Goal: Communication & Community: Answer question/provide support

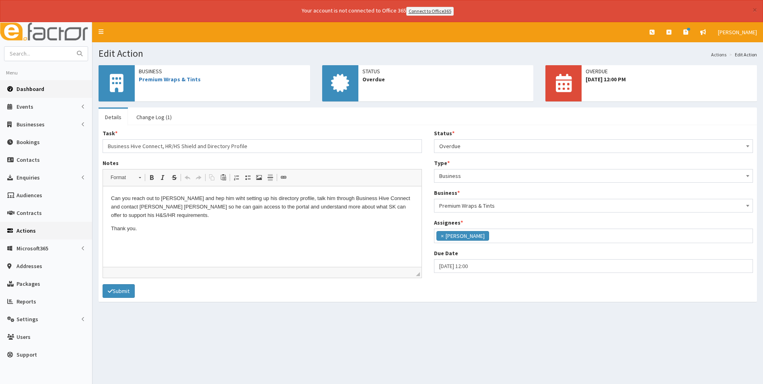
scroll to position [59, 0]
click at [28, 88] on span "Dashboard" at bounding box center [30, 88] width 28 height 7
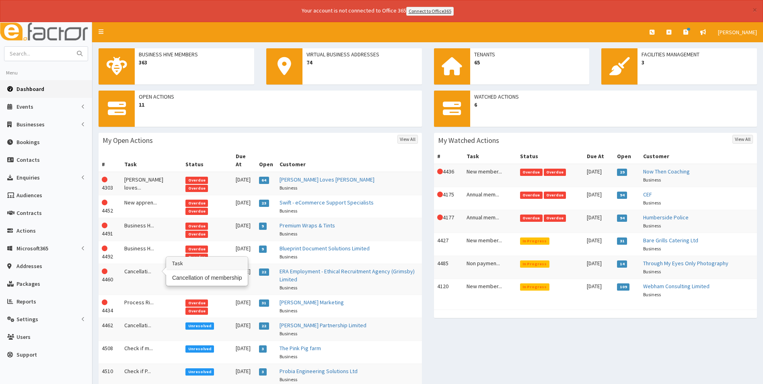
click at [141, 265] on td "Cancellati..." at bounding box center [151, 278] width 61 height 31
click at [309, 321] on link "Delaney Marling Partnership Limited" at bounding box center [322, 324] width 87 height 7
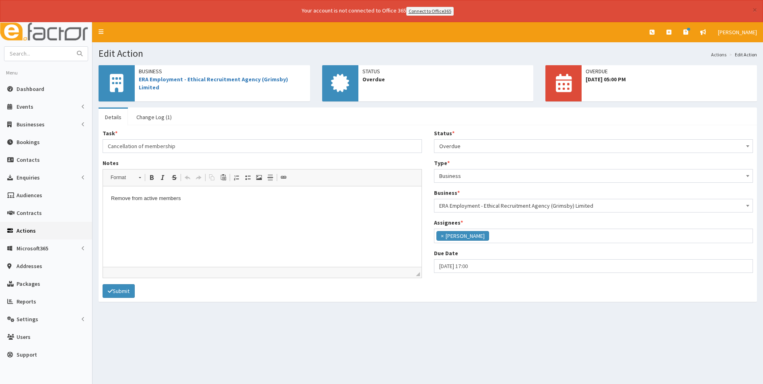
scroll to position [59, 0]
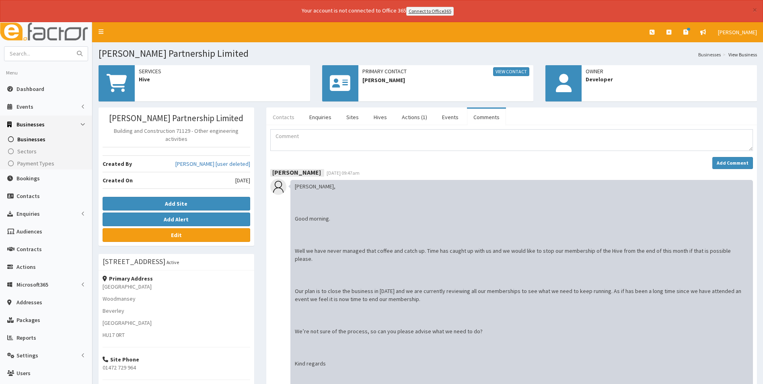
click at [287, 118] on link "Contacts" at bounding box center [283, 117] width 35 height 17
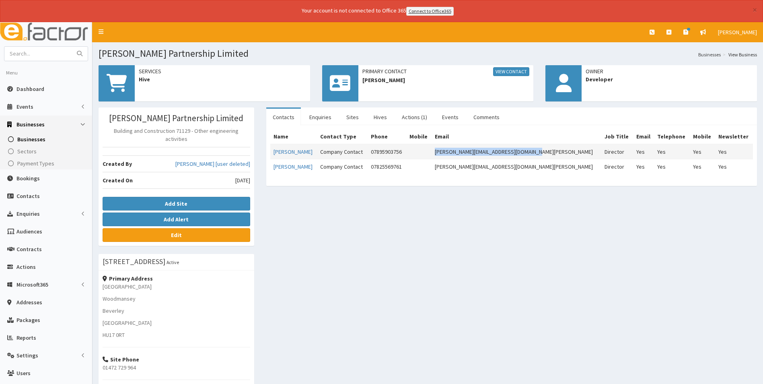
drag, startPoint x: 559, startPoint y: 153, endPoint x: 458, endPoint y: 156, distance: 101.0
click at [458, 156] on td "[PERSON_NAME][EMAIL_ADDRESS][DOMAIN_NAME][PERSON_NAME]" at bounding box center [516, 151] width 170 height 15
copy td "[PERSON_NAME][EMAIL_ADDRESS][DOMAIN_NAME][PERSON_NAME]"
click at [382, 113] on link "Hives" at bounding box center [380, 117] width 26 height 17
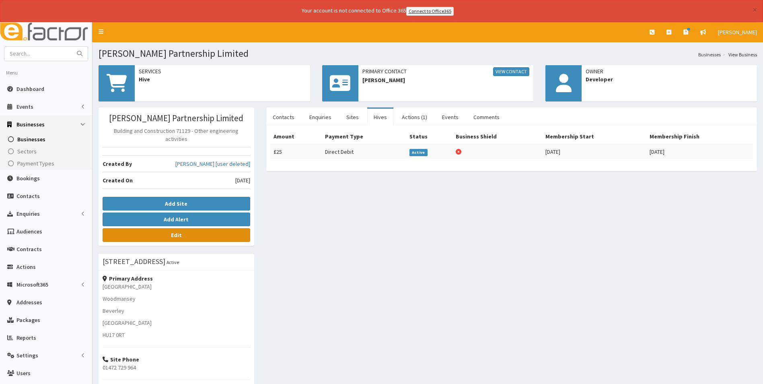
click at [188, 228] on link "Edit" at bounding box center [177, 235] width 148 height 14
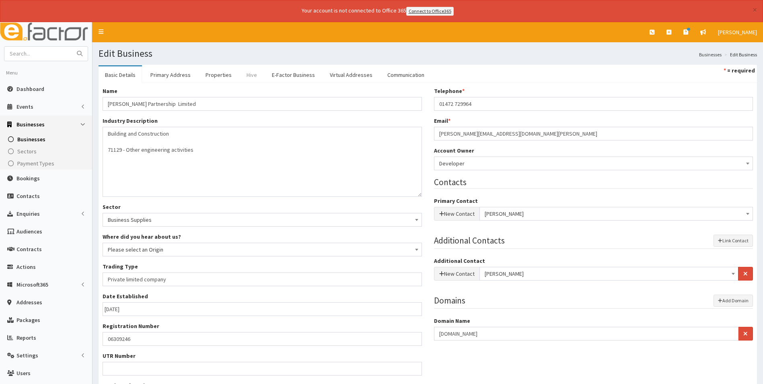
click at [246, 74] on link "Hive" at bounding box center [251, 74] width 23 height 17
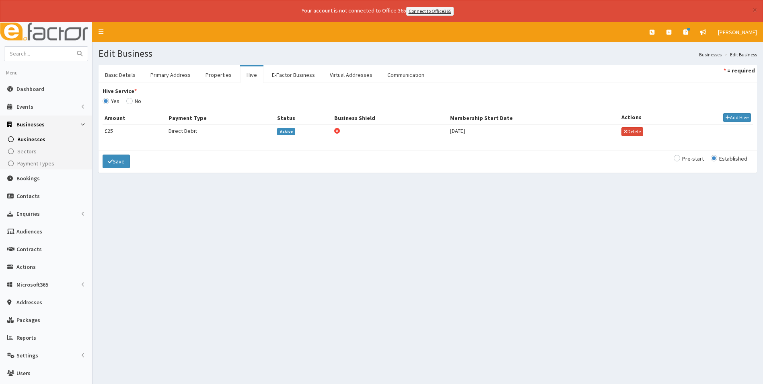
click at [285, 133] on span "Active" at bounding box center [286, 131] width 18 height 7
select select "159"
select select "525"
select select "526"
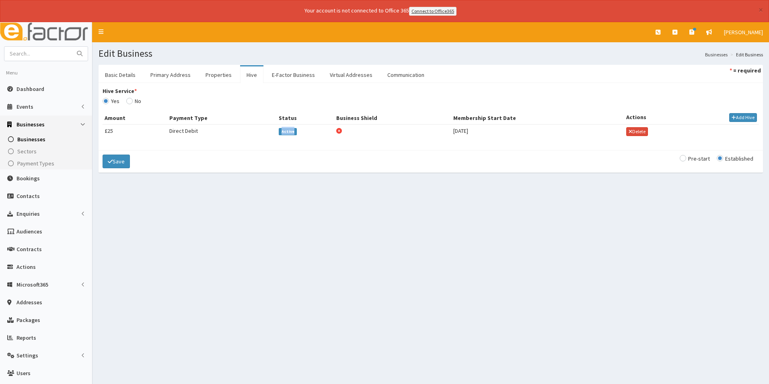
select select "525"
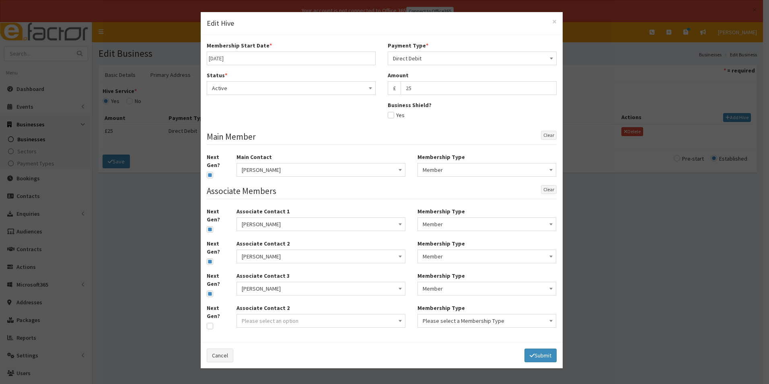
type input "[DATE]"
select select "1"
select select "2"
type input "25"
checkbox input "false"
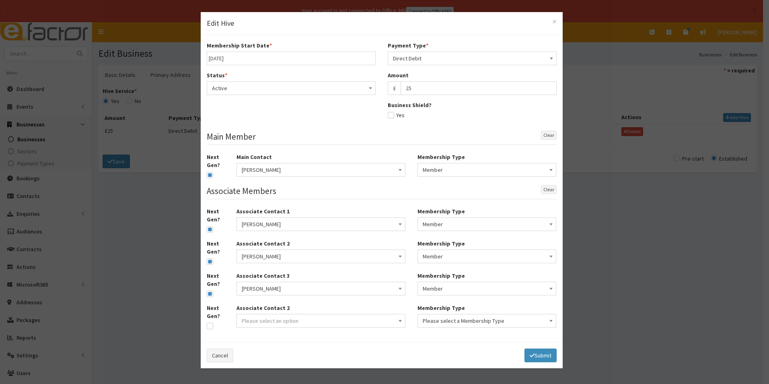
checkbox input "true"
select select "2"
checkbox input "true"
select select "2"
checkbox input "true"
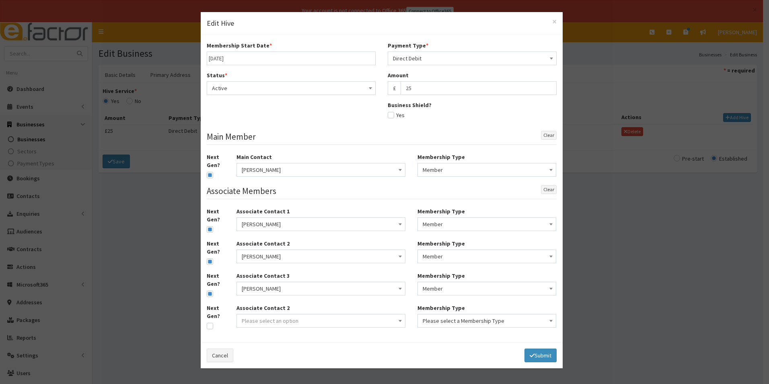
select select "2"
checkbox input "true"
select select "2"
select select
select select "159"
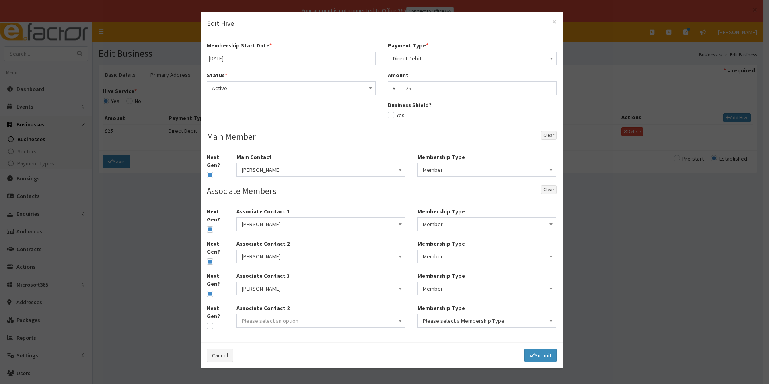
select select "525"
select select "526"
select select "525"
click at [267, 85] on span "Active" at bounding box center [291, 87] width 158 height 11
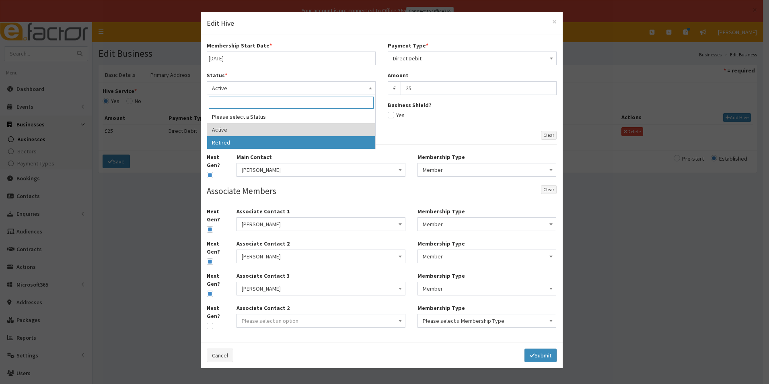
select select "2"
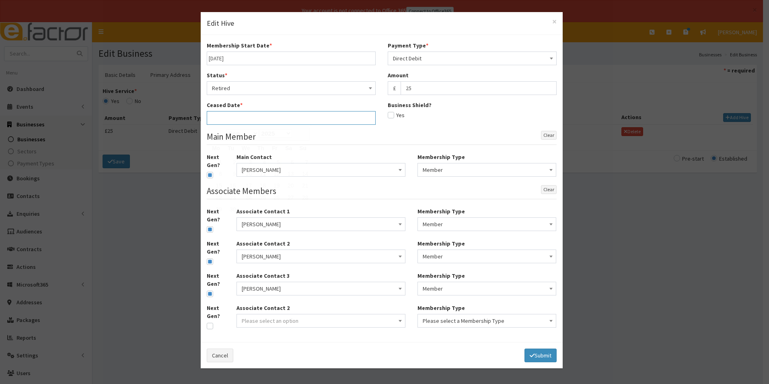
click at [256, 117] on input "text" at bounding box center [291, 118] width 169 height 14
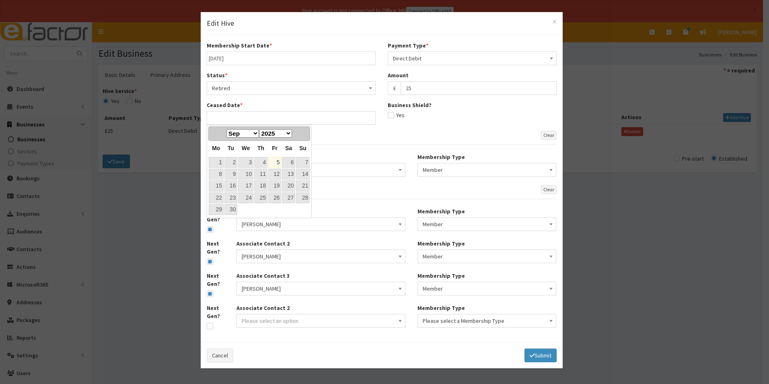
click at [275, 160] on link "5" at bounding box center [274, 162] width 13 height 11
type input "05-09-2025"
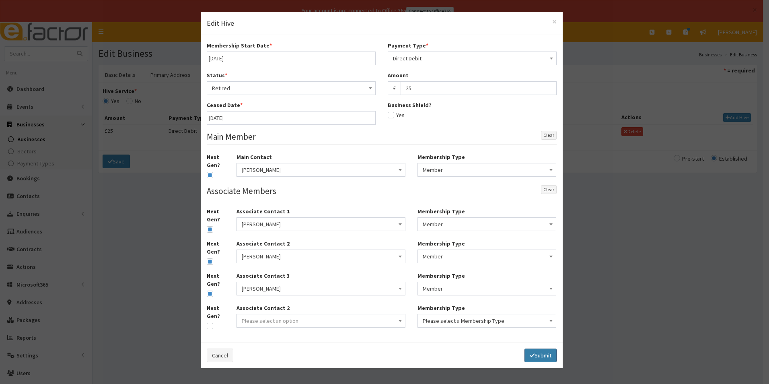
click at [537, 353] on button "Submit" at bounding box center [540, 355] width 32 height 14
select select
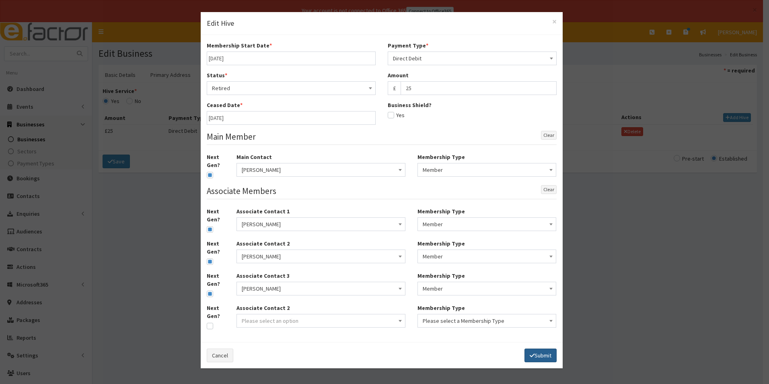
select select
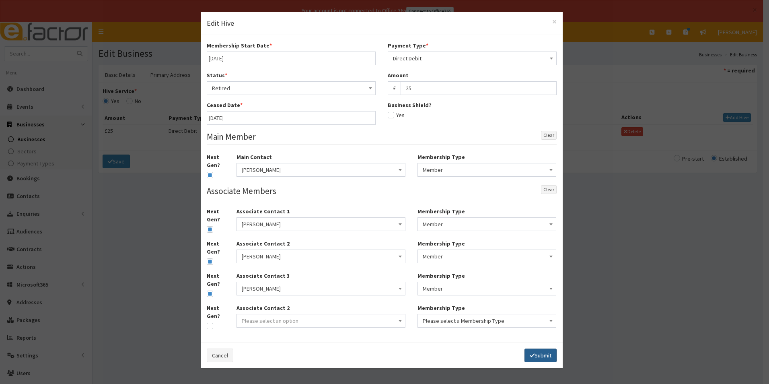
select select
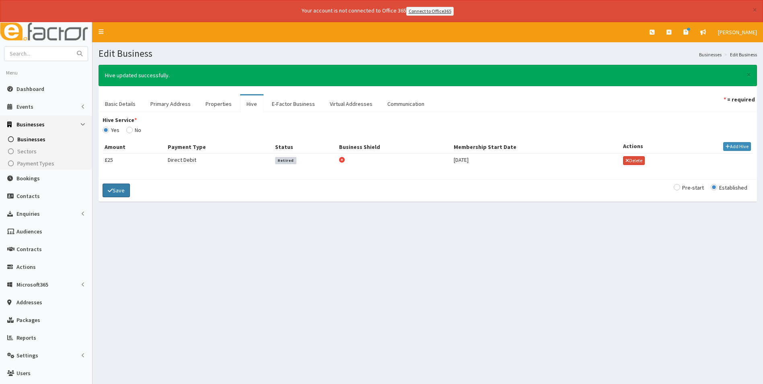
click at [119, 191] on button "Save" at bounding box center [116, 190] width 27 height 14
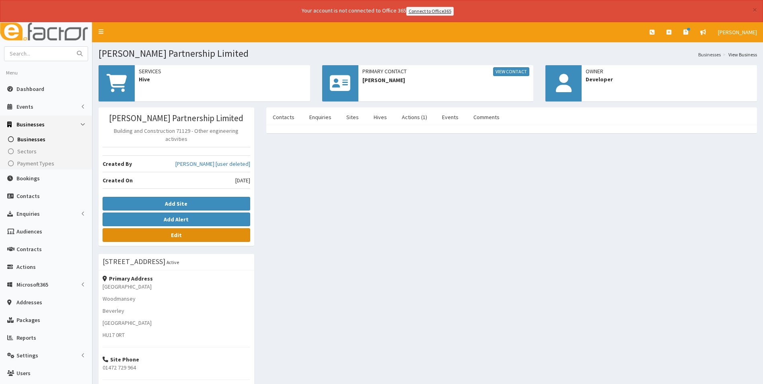
click at [215, 230] on link "Edit" at bounding box center [177, 235] width 148 height 14
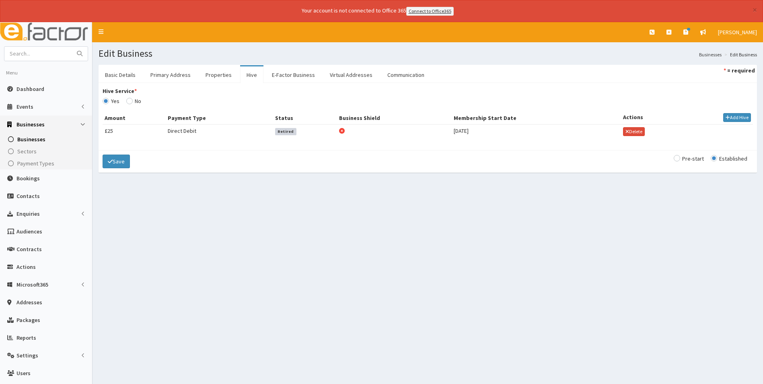
click at [130, 100] on input "Hive Service *" at bounding box center [133, 101] width 15 height 6
radio input "true"
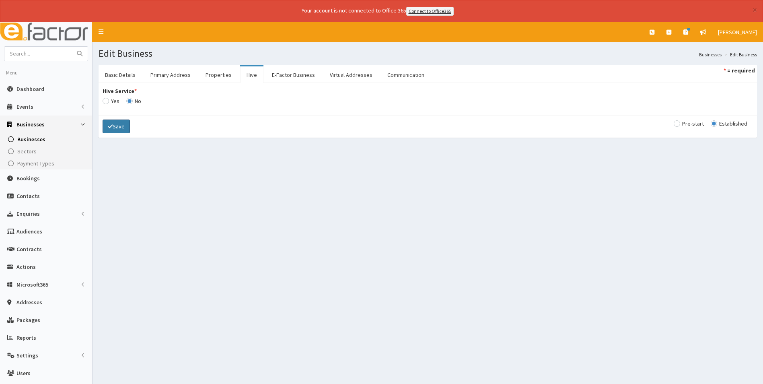
click at [116, 123] on button "Save" at bounding box center [116, 126] width 27 height 14
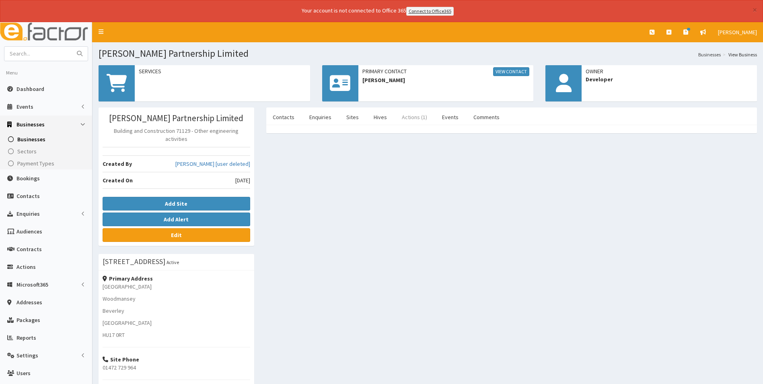
click at [419, 114] on link "Actions (1)" at bounding box center [414, 117] width 38 height 17
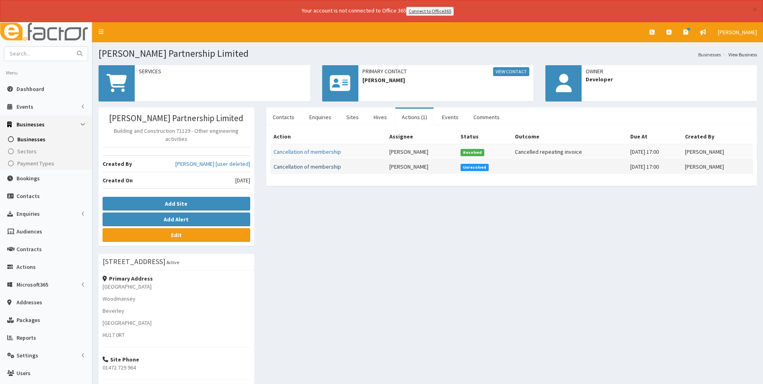
click at [316, 168] on link "Cancellation of membership" at bounding box center [307, 166] width 68 height 7
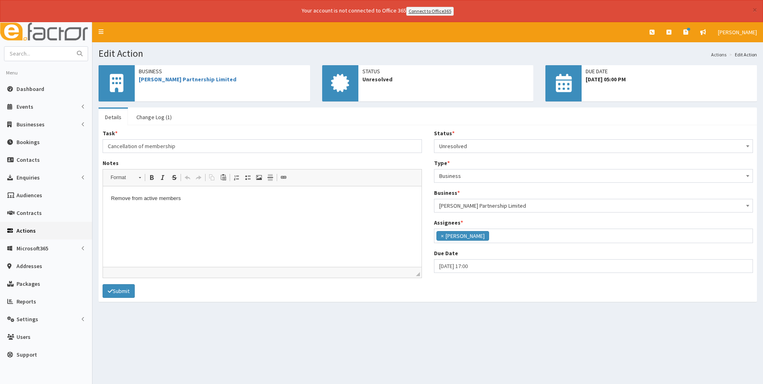
scroll to position [59, 0]
click at [459, 139] on span "Unresolved" at bounding box center [593, 146] width 319 height 14
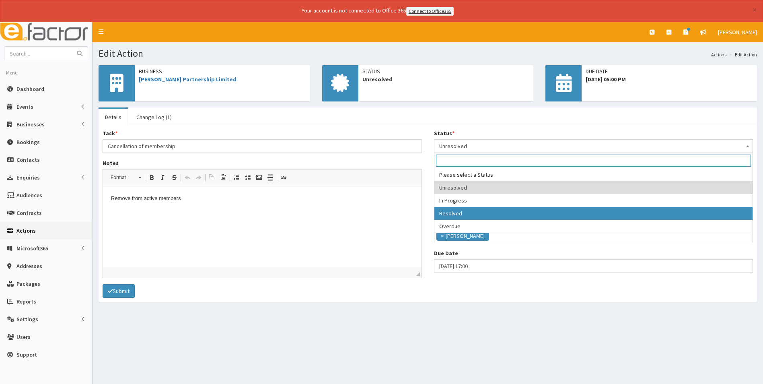
select select "3"
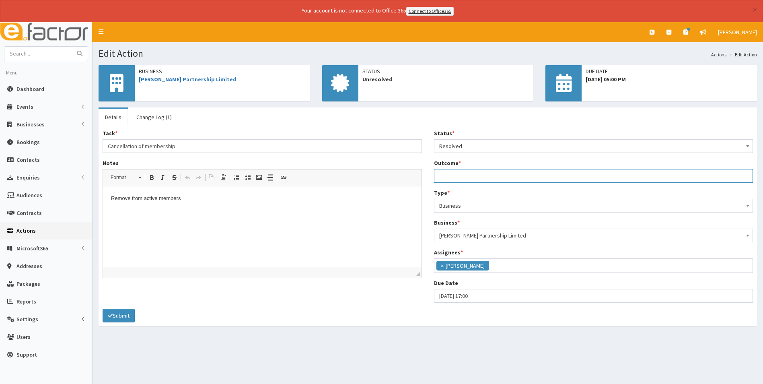
click at [462, 179] on input "Outcome *" at bounding box center [593, 176] width 319 height 14
type input "Membership cancelled and removed from active, associate and address membership …"
click at [119, 316] on button "Submit" at bounding box center [119, 315] width 32 height 14
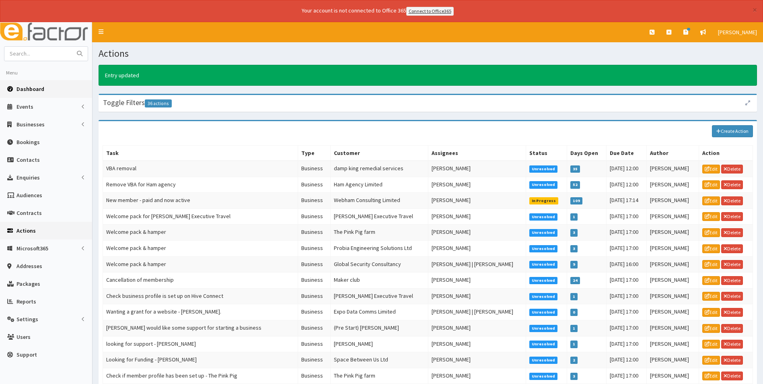
click at [33, 85] on span "Dashboard" at bounding box center [30, 88] width 28 height 7
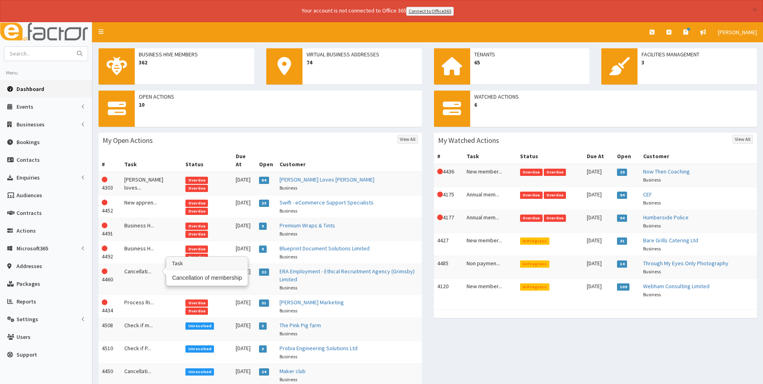
click at [144, 263] on td "Cancellati..." at bounding box center [151, 278] width 61 height 31
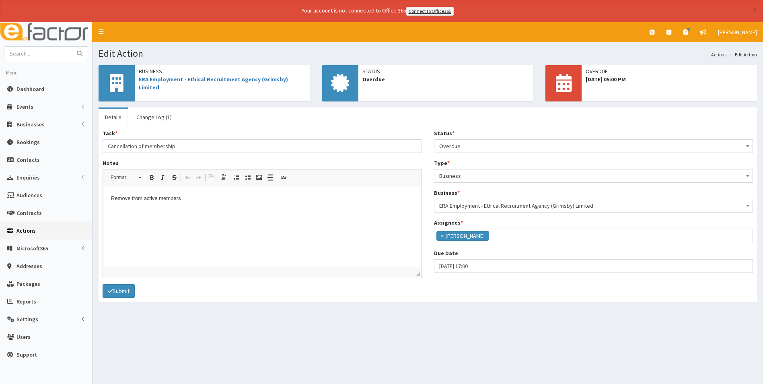
scroll to position [59, 0]
click at [481, 142] on span "Overdue" at bounding box center [593, 145] width 309 height 11
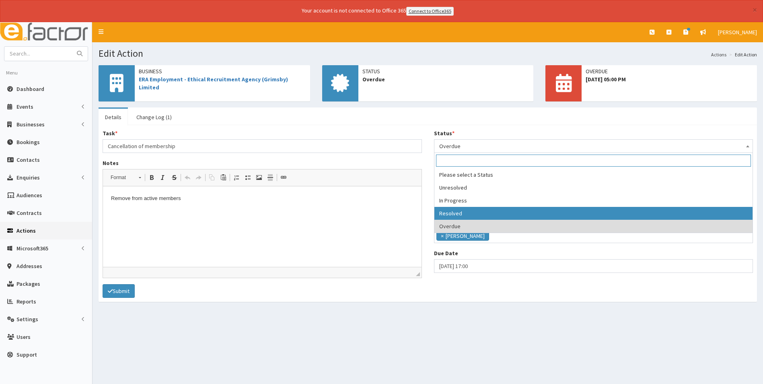
select select "3"
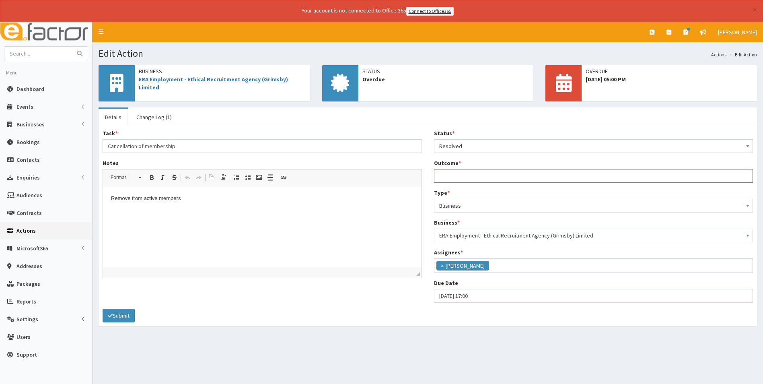
click at [462, 173] on input "Outcome *" at bounding box center [593, 176] width 319 height 14
type input "Membership cancelled and removed from active, associate and address membership …"
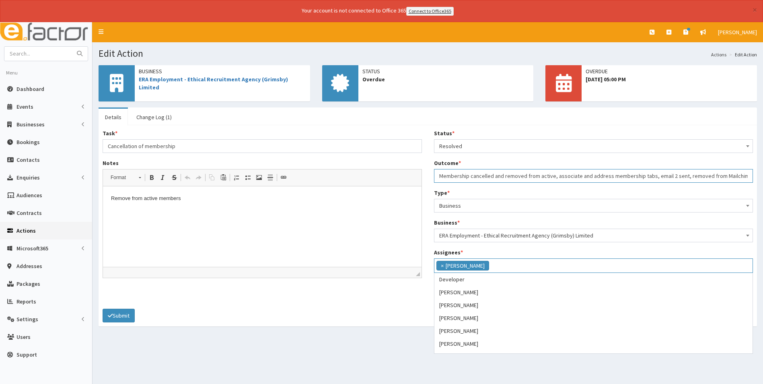
scroll to position [116, 0]
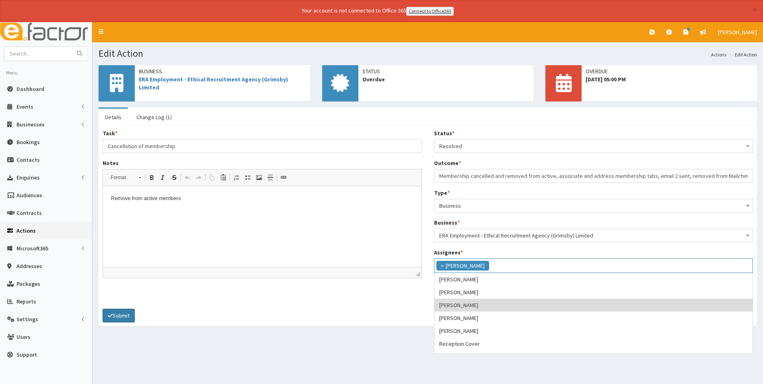
click at [122, 317] on button "Submit" at bounding box center [119, 315] width 32 height 14
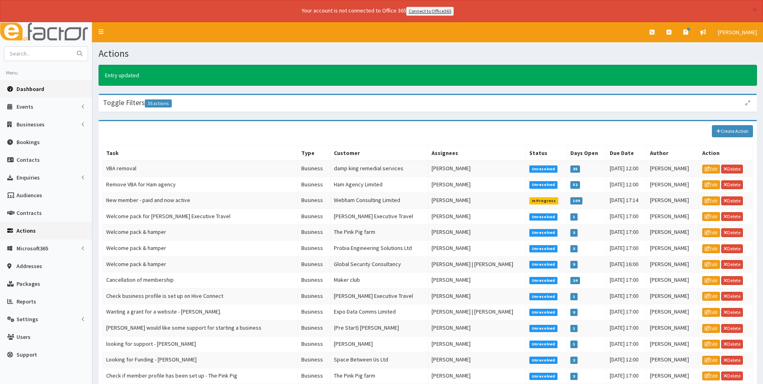
click at [29, 90] on span "Dashboard" at bounding box center [30, 88] width 28 height 7
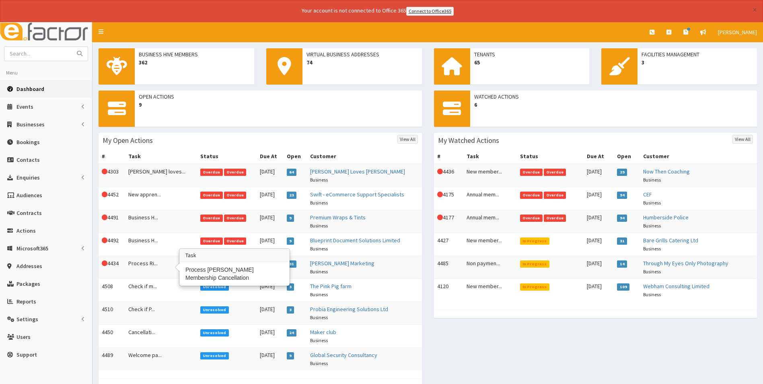
click at [142, 262] on td "Process Ri..." at bounding box center [161, 266] width 72 height 23
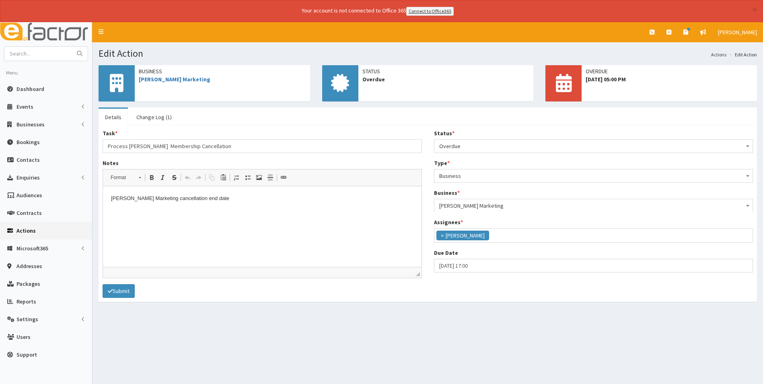
scroll to position [59, 0]
click at [515, 145] on span "Overdue" at bounding box center [593, 145] width 309 height 11
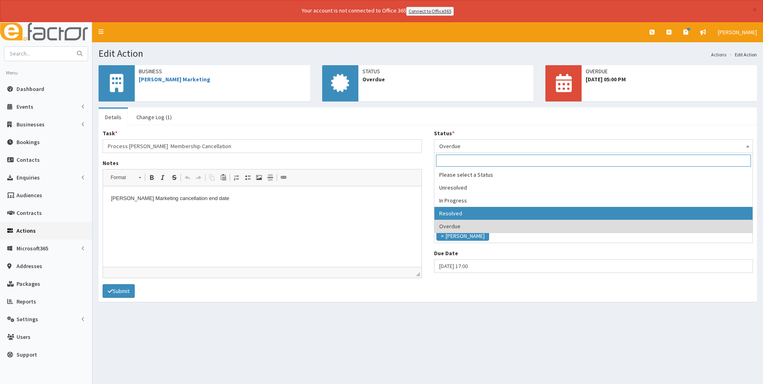
select select "3"
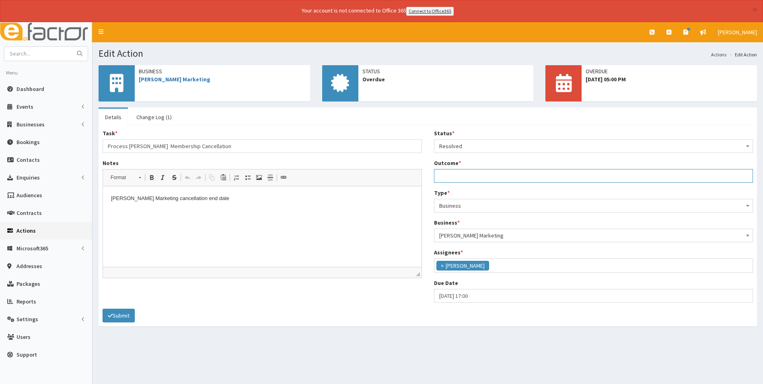
click at [466, 174] on input "Outcome *" at bounding box center [593, 176] width 319 height 14
type input "Membership cancelled and removed from active, associate and address membership …"
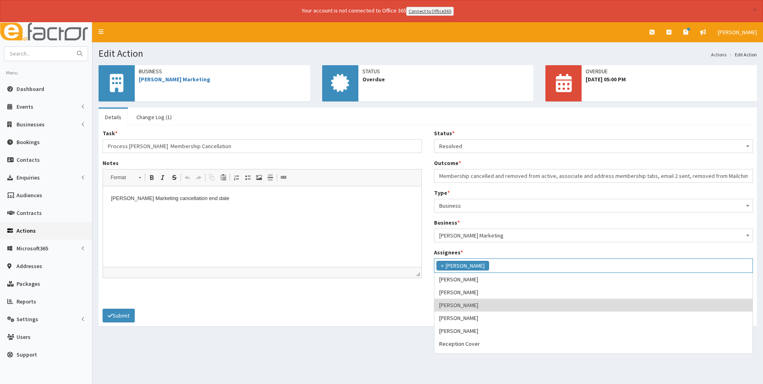
scroll to position [84, 0]
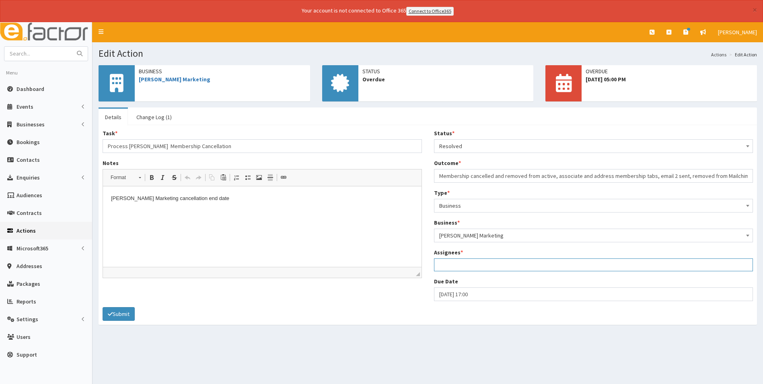
click at [469, 264] on ul at bounding box center [593, 264] width 318 height 10
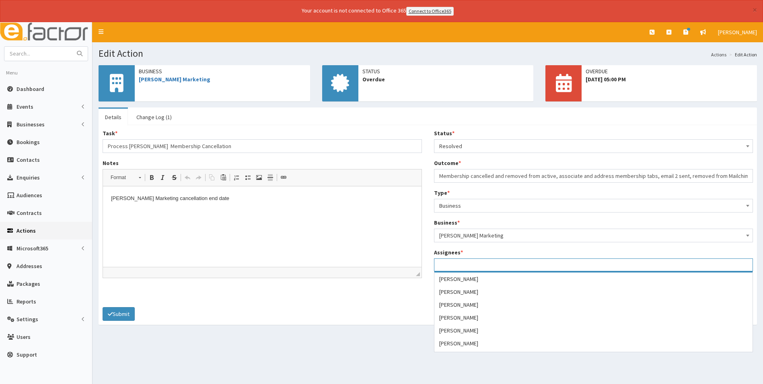
scroll to position [121, 0]
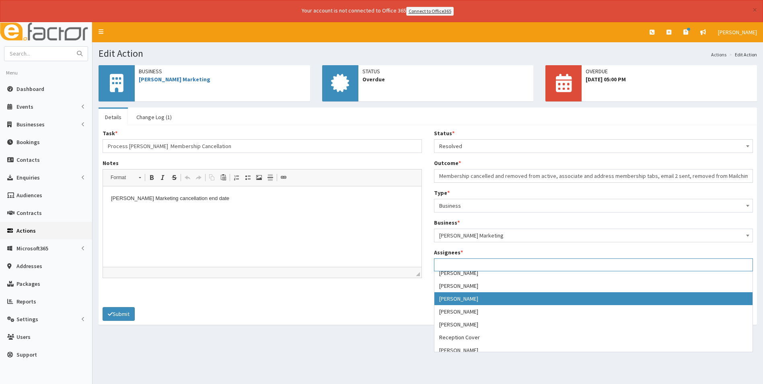
select select "36"
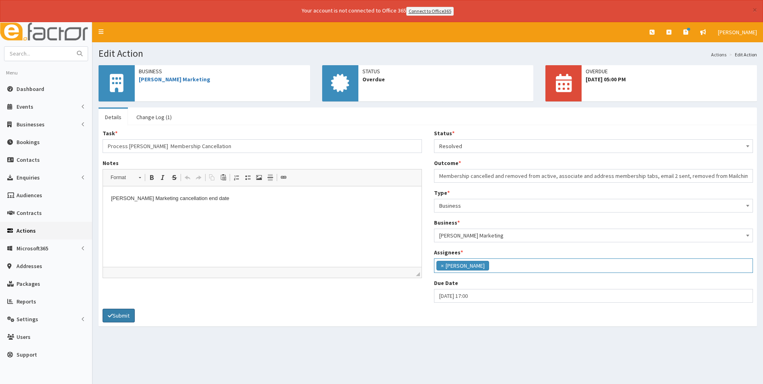
click at [124, 316] on button "Submit" at bounding box center [119, 315] width 32 height 14
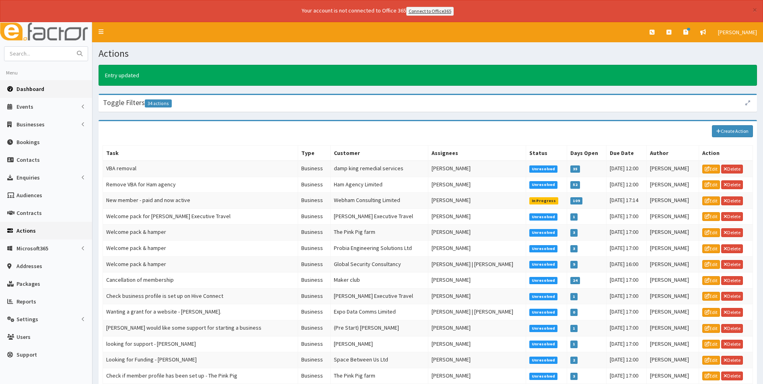
click at [36, 84] on link "Dashboard" at bounding box center [46, 89] width 92 height 18
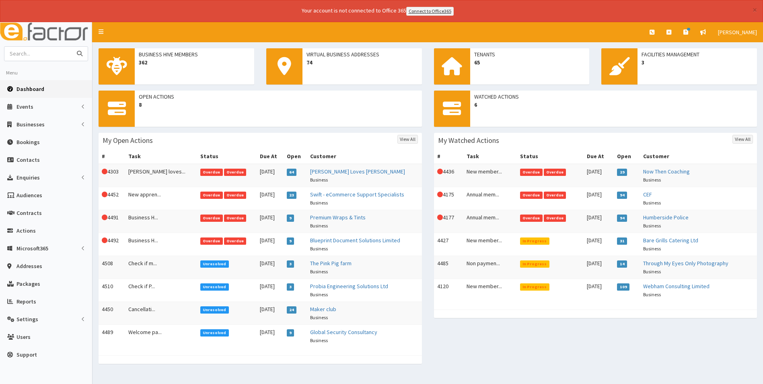
click at [26, 52] on input "text" at bounding box center [38, 54] width 68 height 14
type input "stirling"
click at [72, 47] on button "submit" at bounding box center [80, 54] width 16 height 14
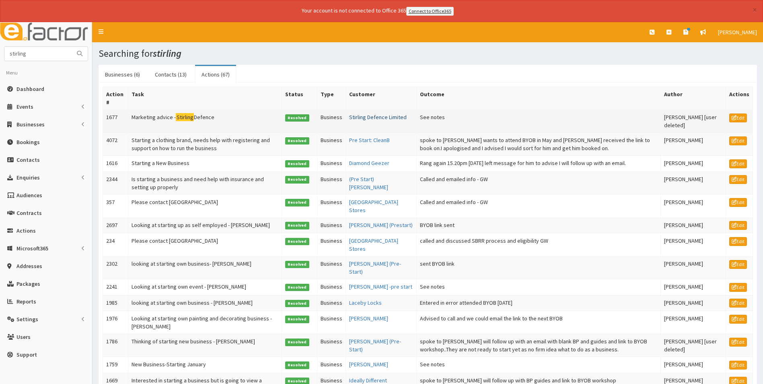
click at [363, 116] on link "Stirling Defence Limited" at bounding box center [377, 116] width 57 height 7
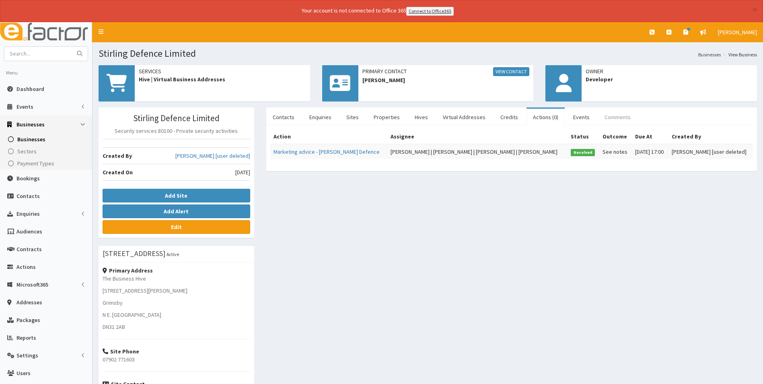
click at [614, 116] on link "Comments" at bounding box center [617, 117] width 39 height 17
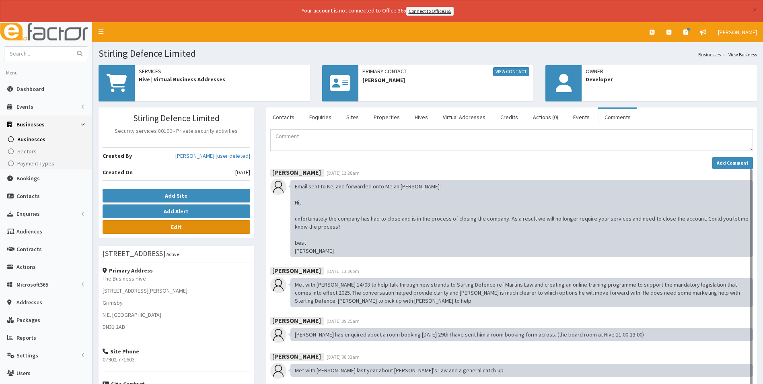
click at [209, 229] on link "Edit" at bounding box center [177, 227] width 148 height 14
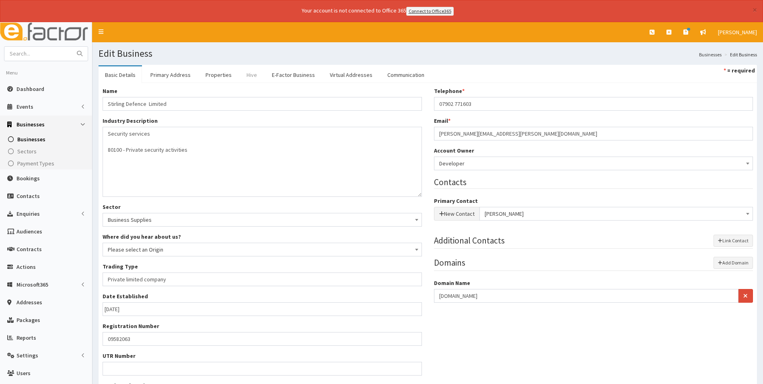
click at [251, 72] on link "Hive" at bounding box center [251, 74] width 23 height 17
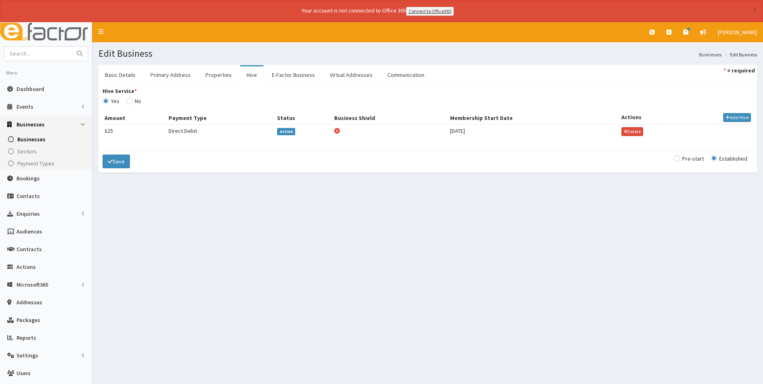
click at [290, 131] on span "Active" at bounding box center [286, 131] width 18 height 7
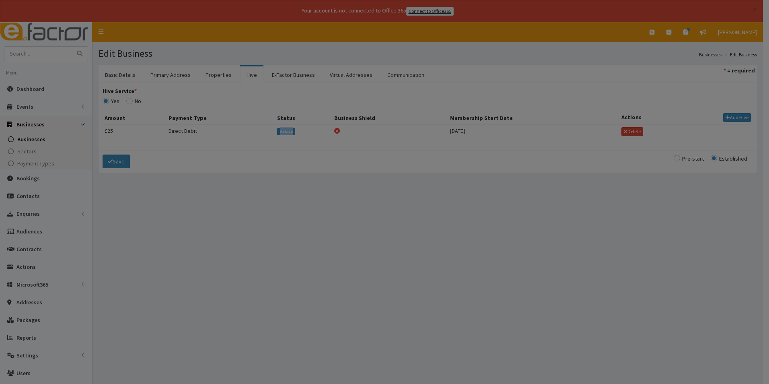
type input "[DATE]"
select select "1"
select select "2"
type input "25"
checkbox input "false"
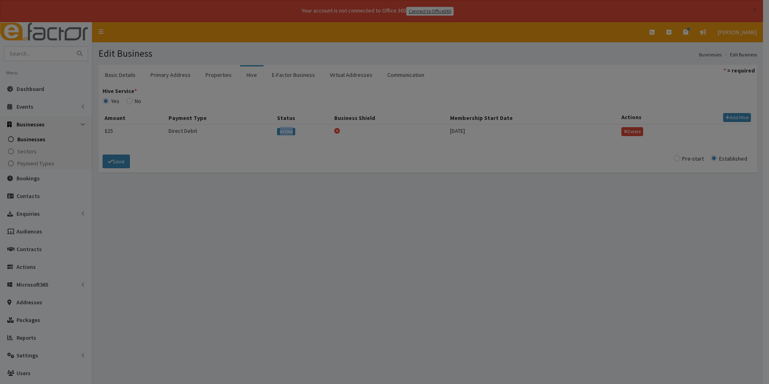
checkbox input "true"
select select "2"
select select
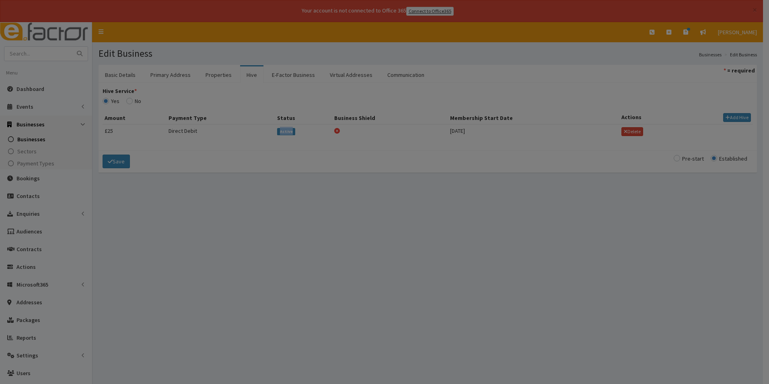
select select
select select "232"
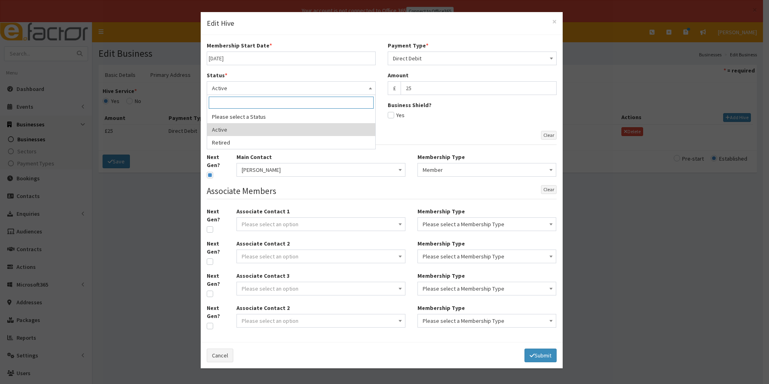
click at [240, 86] on span "Active" at bounding box center [291, 87] width 158 height 11
select select "2"
click at [239, 117] on input "text" at bounding box center [291, 118] width 169 height 14
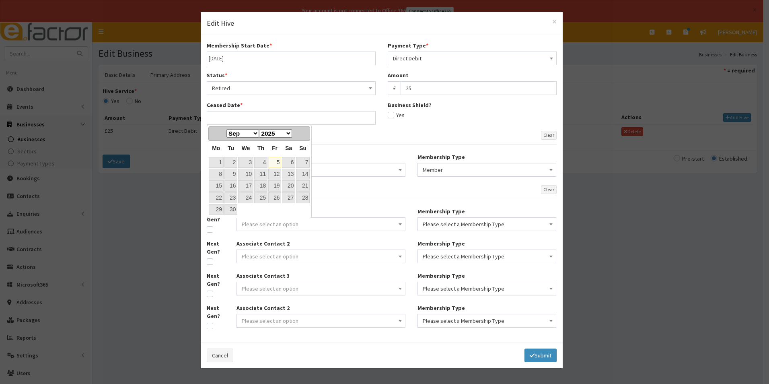
click at [275, 162] on link "5" at bounding box center [274, 162] width 13 height 11
type input "05-09-2025"
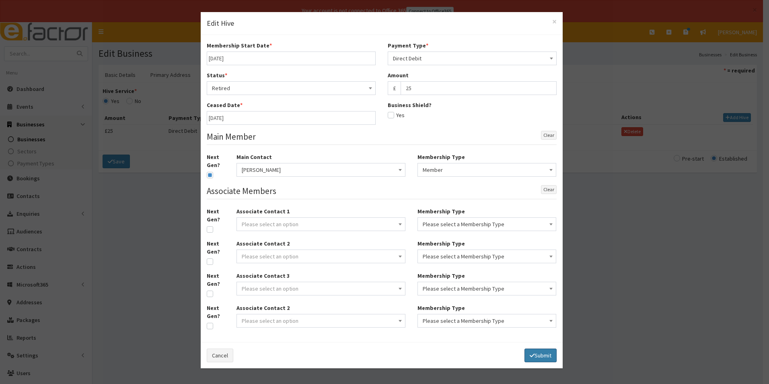
click at [547, 351] on button "Submit" at bounding box center [540, 355] width 32 height 14
select select
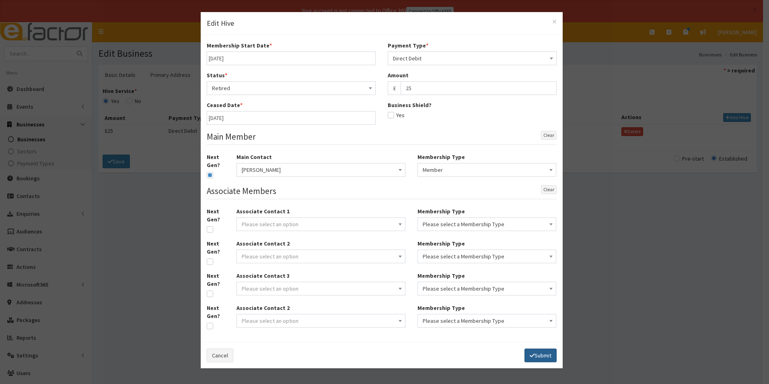
select select
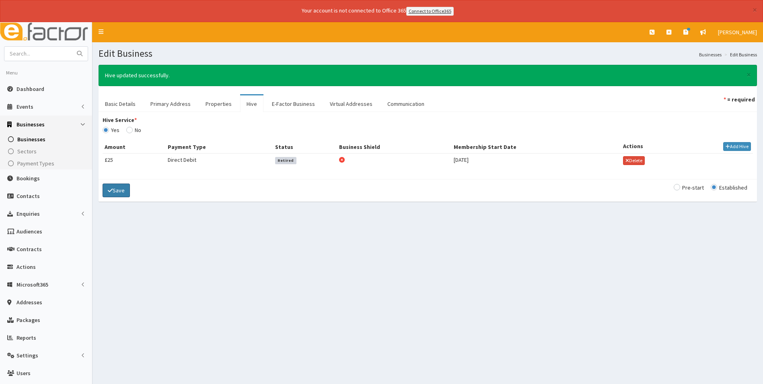
click at [123, 188] on button "Save" at bounding box center [116, 190] width 27 height 14
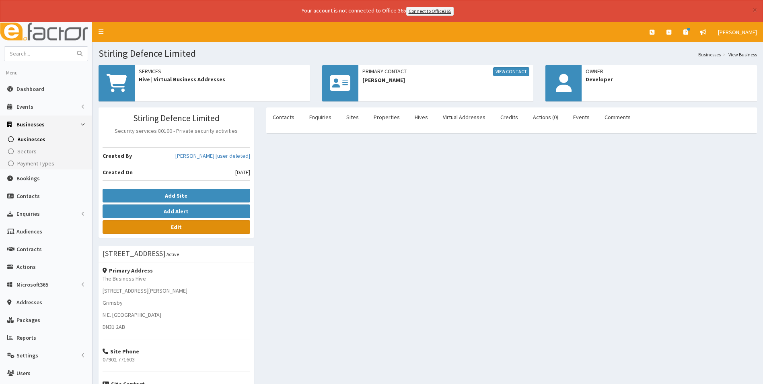
click at [201, 227] on link "Edit" at bounding box center [177, 227] width 148 height 14
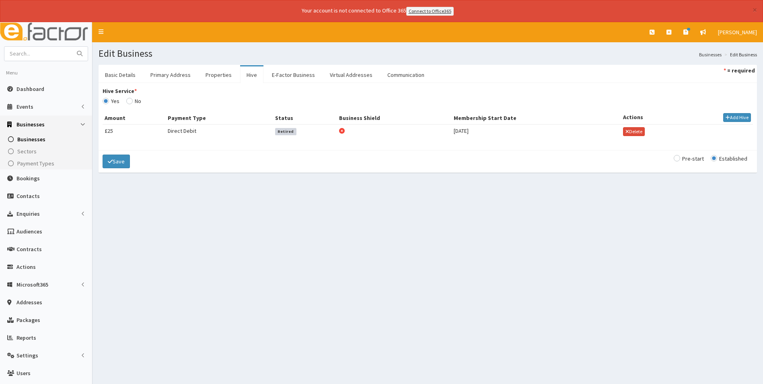
click at [128, 100] on input "Hive Service *" at bounding box center [133, 101] width 15 height 6
radio input "true"
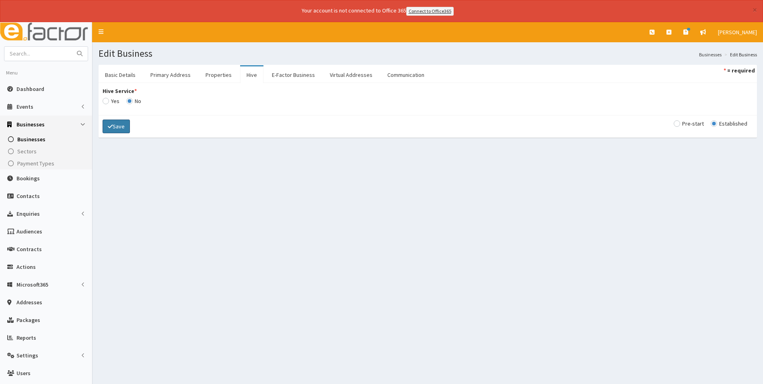
click at [122, 126] on button "Save" at bounding box center [116, 126] width 27 height 14
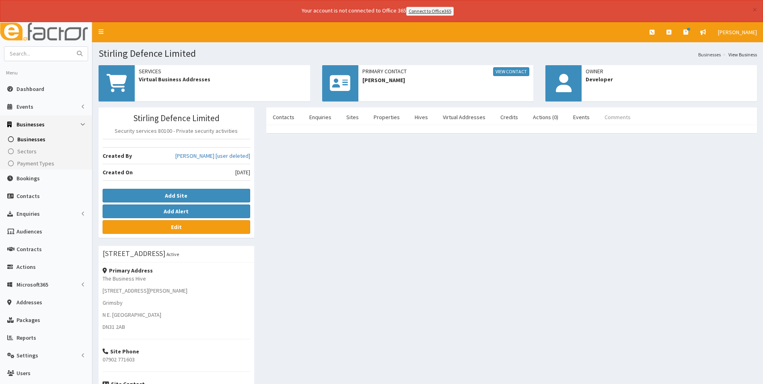
click at [612, 115] on link "Comments" at bounding box center [617, 117] width 39 height 17
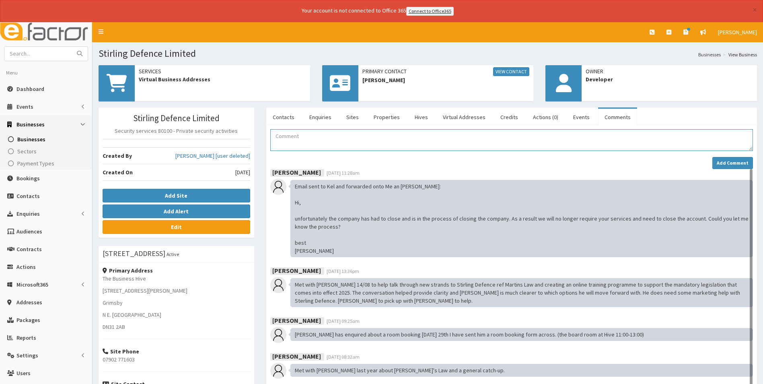
click at [298, 140] on textarea "Comment" at bounding box center [511, 140] width 483 height 22
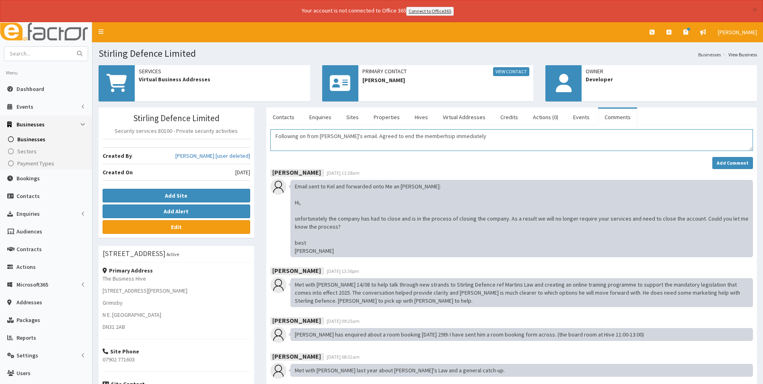
click at [351, 137] on textarea "Following on from Gary's email. Agreed to end the memberhsip immediately" at bounding box center [511, 140] width 483 height 22
drag, startPoint x: 368, startPoint y: 136, endPoint x: 350, endPoint y: 133, distance: 17.9
click at [350, 133] on textarea "Following on from Gary's email. Agreed to end the memberhsip immediately" at bounding box center [511, 140] width 483 height 22
click at [485, 136] on textarea "Following on from Gary's email. I replied and agreed to end the membership imme…" at bounding box center [511, 140] width 483 height 22
type textarea "Following on from Gary's email. I replied and agreed to end the membership imme…"
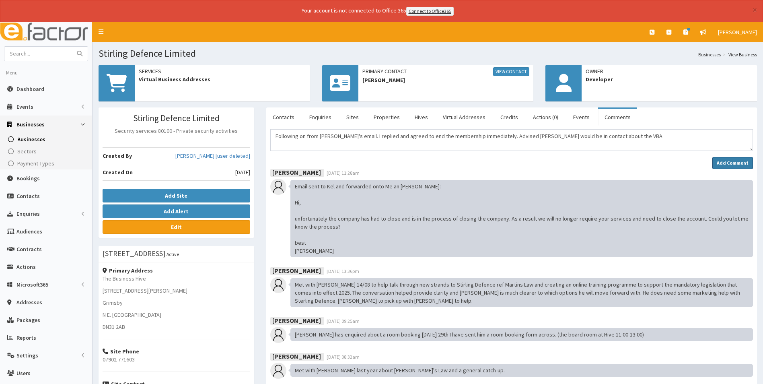
click at [731, 160] on strong "Add Comment" at bounding box center [733, 163] width 32 height 6
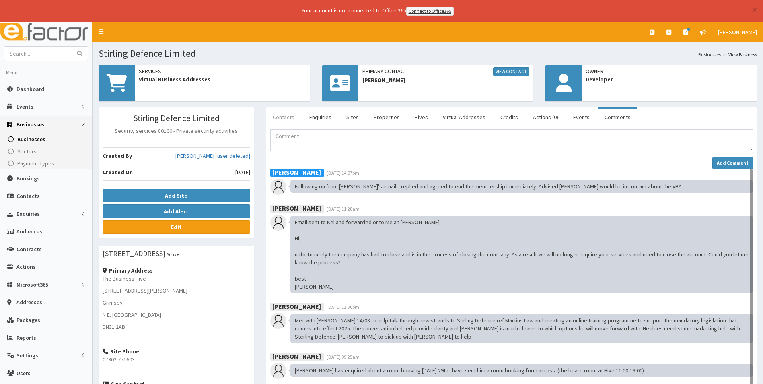
click at [285, 115] on link "Contacts" at bounding box center [283, 117] width 35 height 17
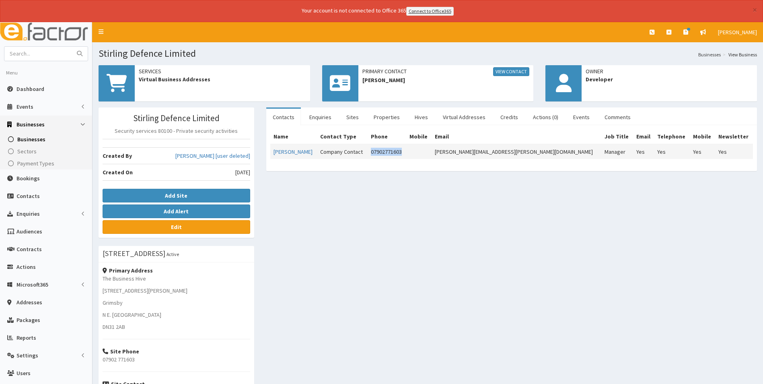
drag, startPoint x: 417, startPoint y: 152, endPoint x: 382, endPoint y: 153, distance: 34.6
click at [382, 153] on td "07902771603" at bounding box center [387, 151] width 39 height 15
copy td "07902771603"
click at [615, 113] on link "Comments" at bounding box center [617, 117] width 39 height 17
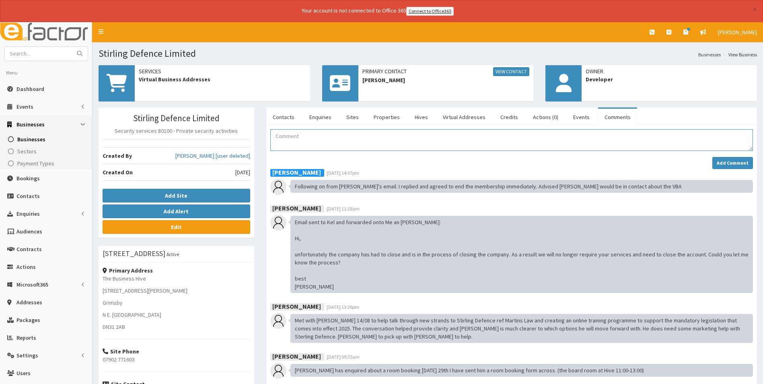
click at [319, 149] on textarea "Comment" at bounding box center [511, 140] width 483 height 22
click at [33, 53] on input "text" at bounding box center [38, 54] width 68 height 14
type input "[PERSON_NAME]"
click at [72, 47] on button "submit" at bounding box center [80, 54] width 16 height 14
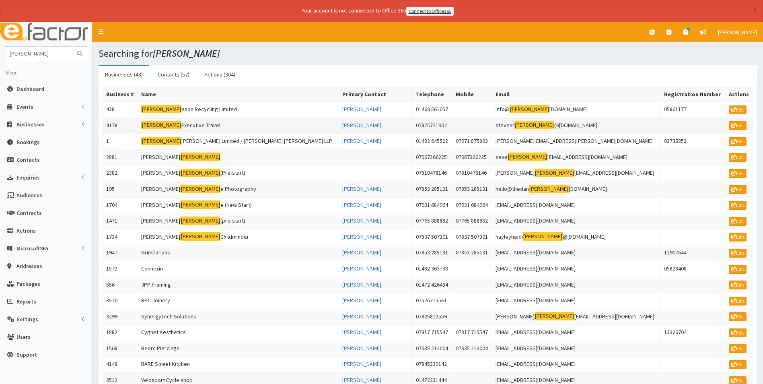
click at [187, 121] on td "Clark Executive Travel" at bounding box center [238, 125] width 201 height 16
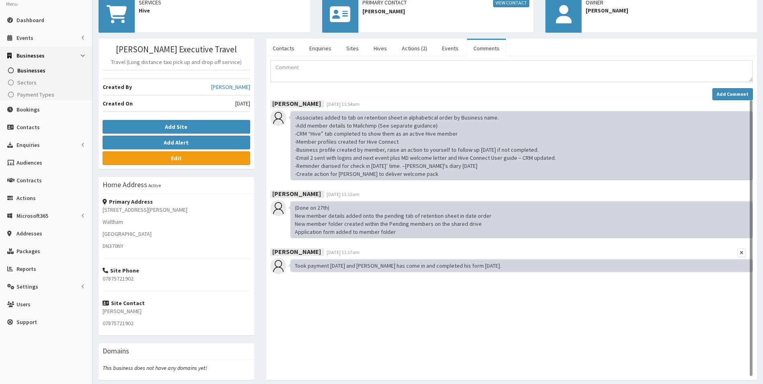
scroll to position [99, 0]
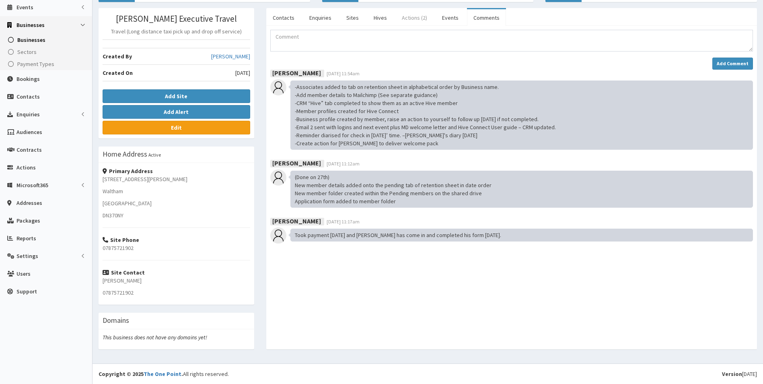
click at [409, 21] on link "Actions (2)" at bounding box center [414, 17] width 38 height 17
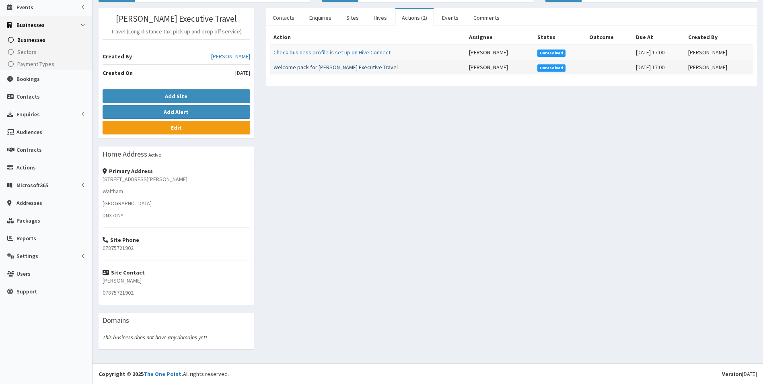
click at [352, 68] on link "Welcome pack for [PERSON_NAME] Executive Travel" at bounding box center [335, 67] width 124 height 7
click at [487, 17] on link "Comments" at bounding box center [486, 17] width 39 height 17
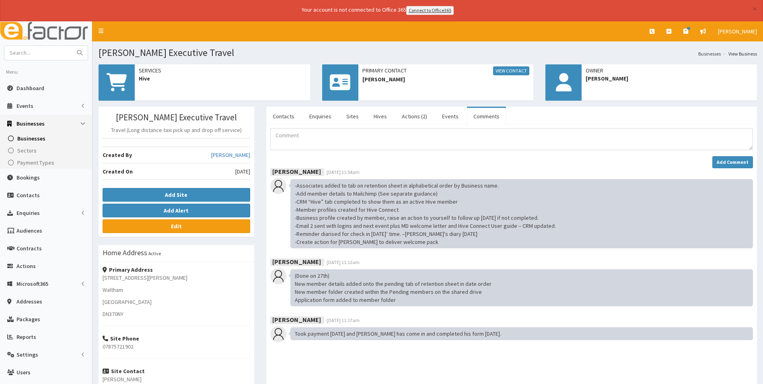
scroll to position [0, 0]
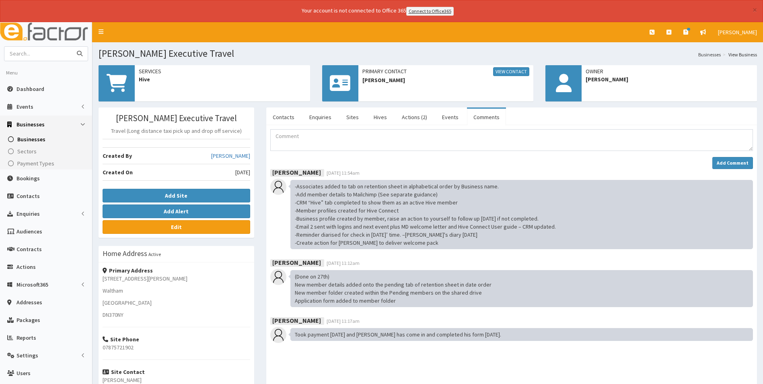
click at [50, 55] on input "text" at bounding box center [38, 54] width 68 height 14
type input "stirling"
click at [72, 47] on button "submit" at bounding box center [80, 54] width 16 height 14
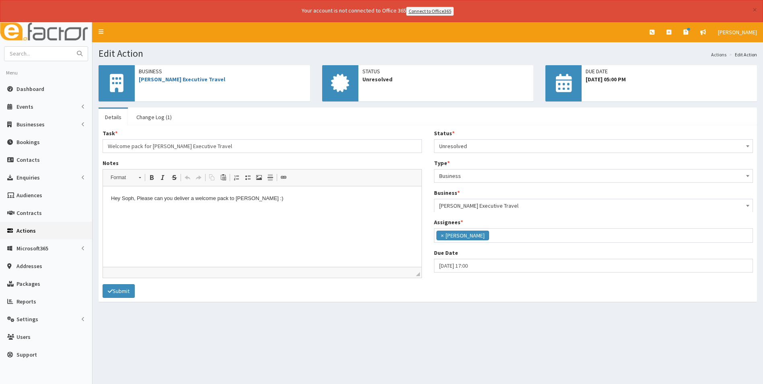
scroll to position [97, 0]
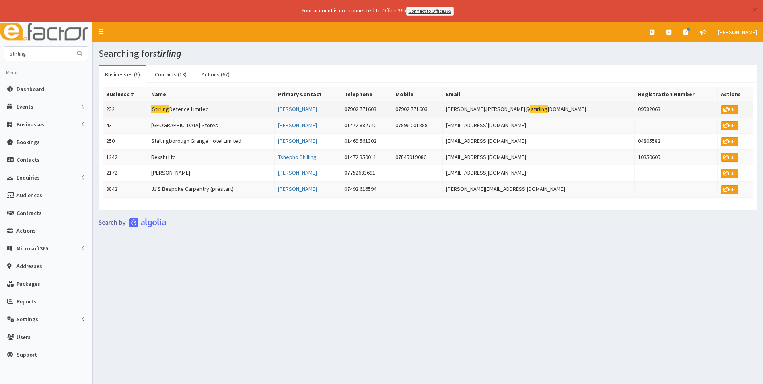
click at [200, 107] on td "Stirling Defence Limited" at bounding box center [211, 109] width 127 height 16
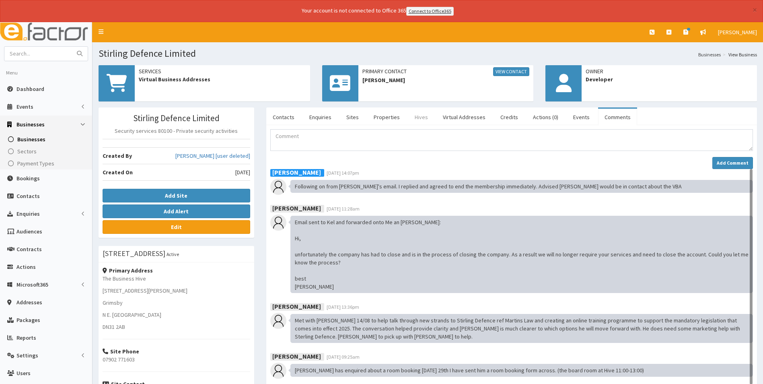
click at [422, 115] on link "Hives" at bounding box center [421, 117] width 26 height 17
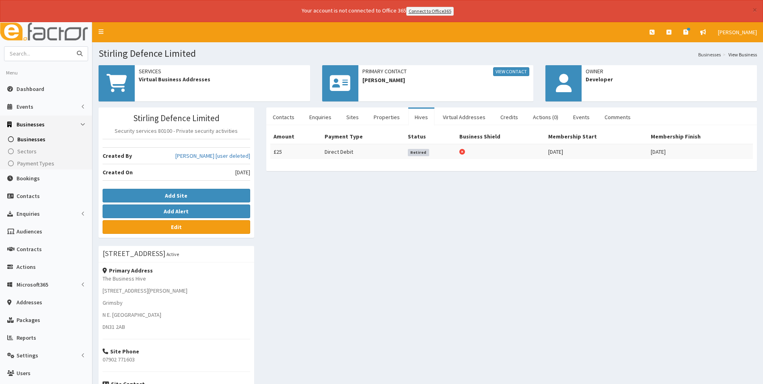
click at [47, 55] on input "text" at bounding box center [38, 54] width 68 height 14
type input "human storey"
click at [72, 47] on button "submit" at bounding box center [80, 54] width 16 height 14
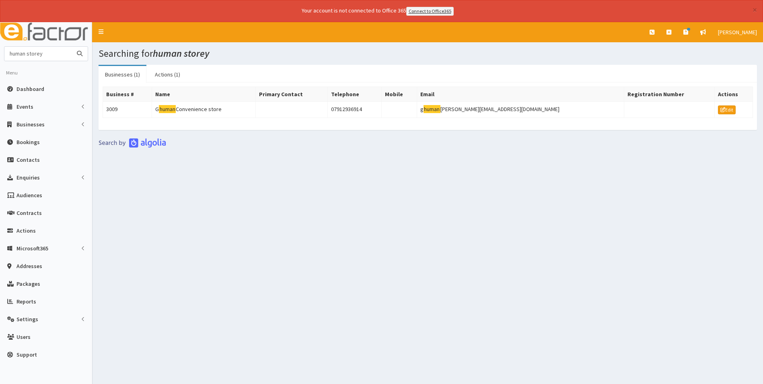
drag, startPoint x: 47, startPoint y: 56, endPoint x: -2, endPoint y: 56, distance: 48.3
click at [0, 56] on html "× Your account is not connected to Office 365 Connect to Office365 E Toggle nav…" at bounding box center [381, 203] width 763 height 406
type input "croftenon"
click at [72, 47] on button "submit" at bounding box center [80, 54] width 16 height 14
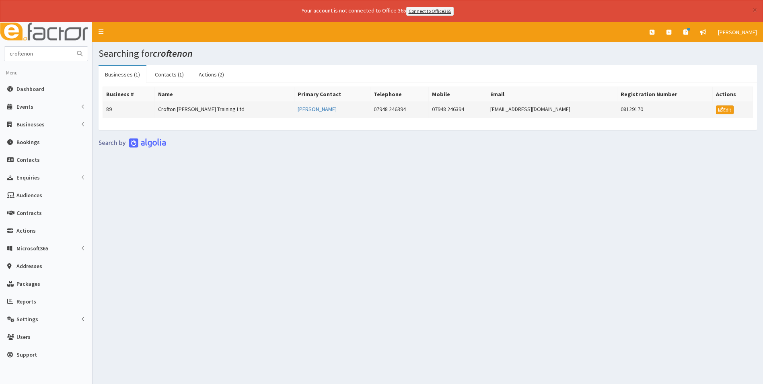
click at [203, 103] on td "Crofton [PERSON_NAME] Training Ltd" at bounding box center [224, 109] width 140 height 16
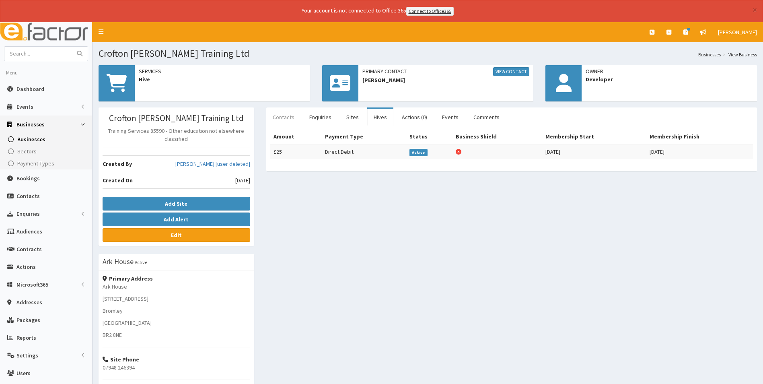
click at [283, 116] on link "Contacts" at bounding box center [283, 117] width 35 height 17
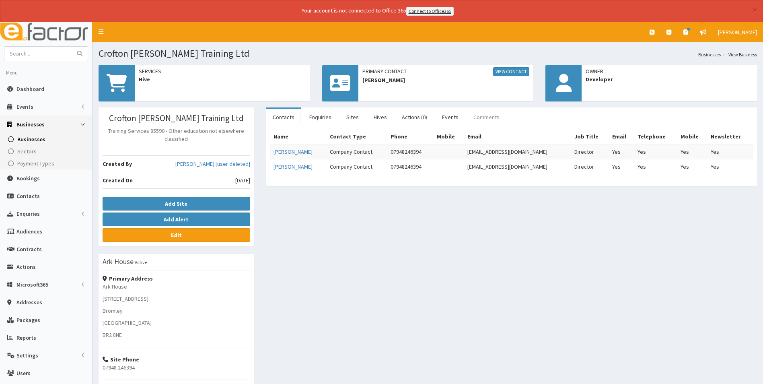
click at [488, 118] on link "Comments" at bounding box center [486, 117] width 39 height 17
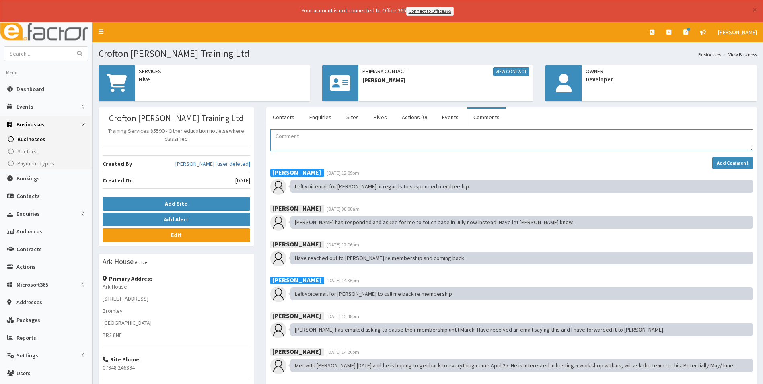
click at [350, 144] on textarea "Comment" at bounding box center [511, 140] width 483 height 22
click at [361, 136] on textarea "[PERSON_NAME] returned my call. He will rejoin in November once he is back from…" at bounding box center [511, 140] width 483 height 22
click at [362, 136] on textarea "[PERSON_NAME] returned my call. He will re-join in November once he is back fro…" at bounding box center [511, 140] width 483 height 22
click at [398, 148] on textarea "[PERSON_NAME] returned my call. He will rejoin in November once he is back from…" at bounding box center [511, 140] width 483 height 22
click at [522, 136] on textarea "[PERSON_NAME] returned my call. He will rejoin in November once he is back from…" at bounding box center [511, 140] width 483 height 22
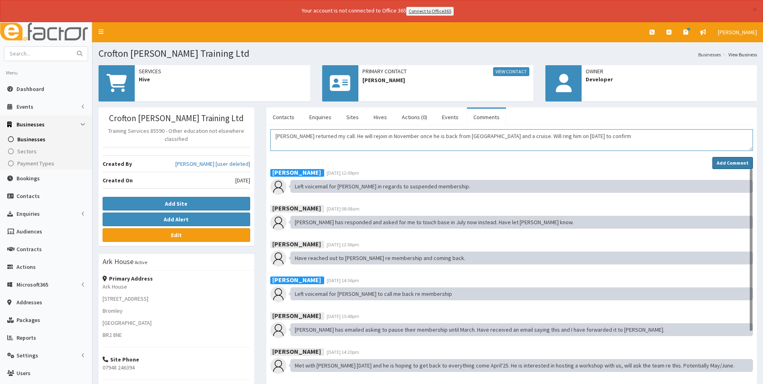
type textarea "[PERSON_NAME] returned my call. He will rejoin in November once he is back from…"
click at [731, 162] on strong "Add Comment" at bounding box center [733, 163] width 32 height 6
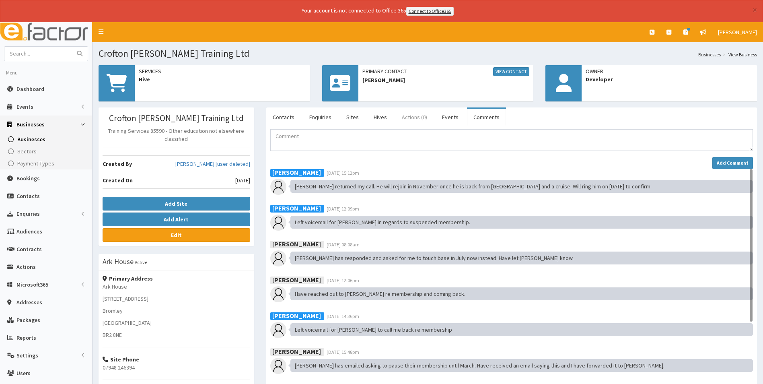
click at [409, 115] on link "Actions (0)" at bounding box center [414, 117] width 38 height 17
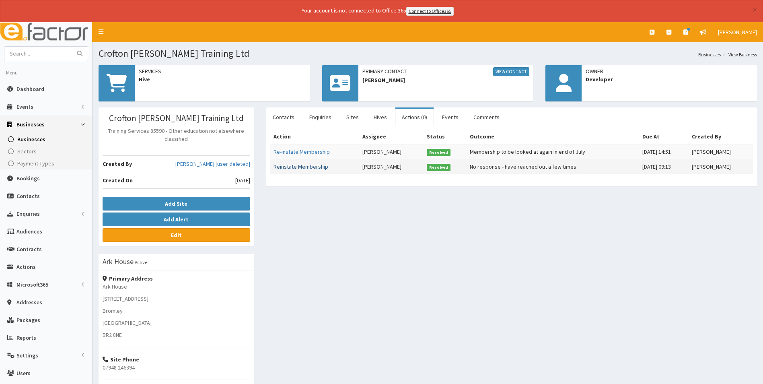
click at [299, 168] on link "Reinstate Membership" at bounding box center [300, 166] width 55 height 7
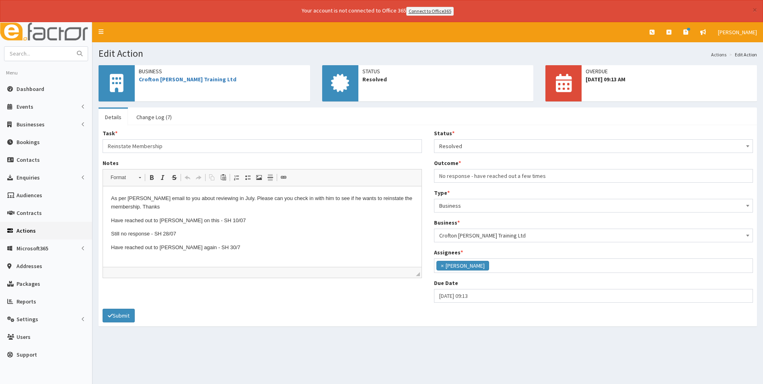
scroll to position [89, 0]
click at [153, 114] on link "Change Log (7)" at bounding box center [154, 117] width 48 height 17
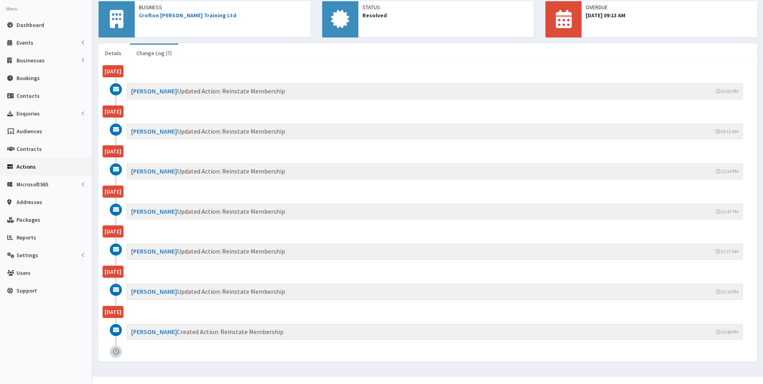
scroll to position [77, 0]
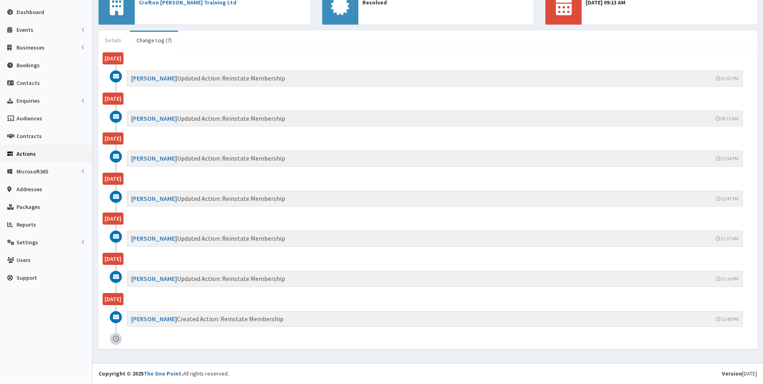
click at [115, 41] on link "Details" at bounding box center [113, 40] width 29 height 17
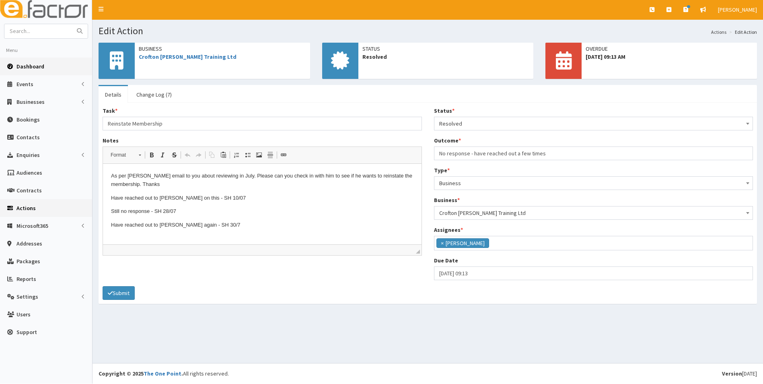
click at [33, 65] on span "Dashboard" at bounding box center [30, 66] width 28 height 7
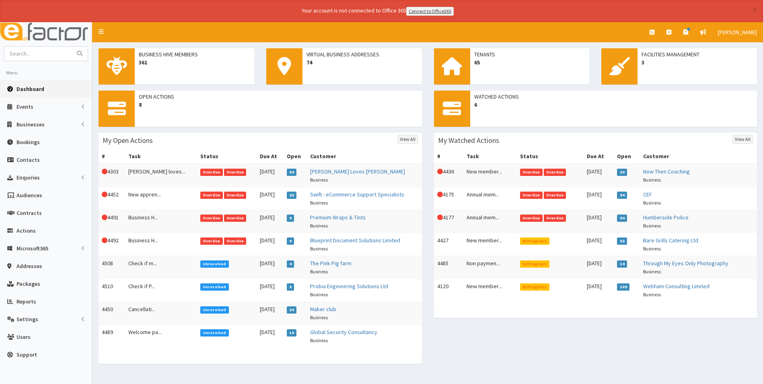
scroll to position [22, 0]
